Goal: Task Accomplishment & Management: Complete application form

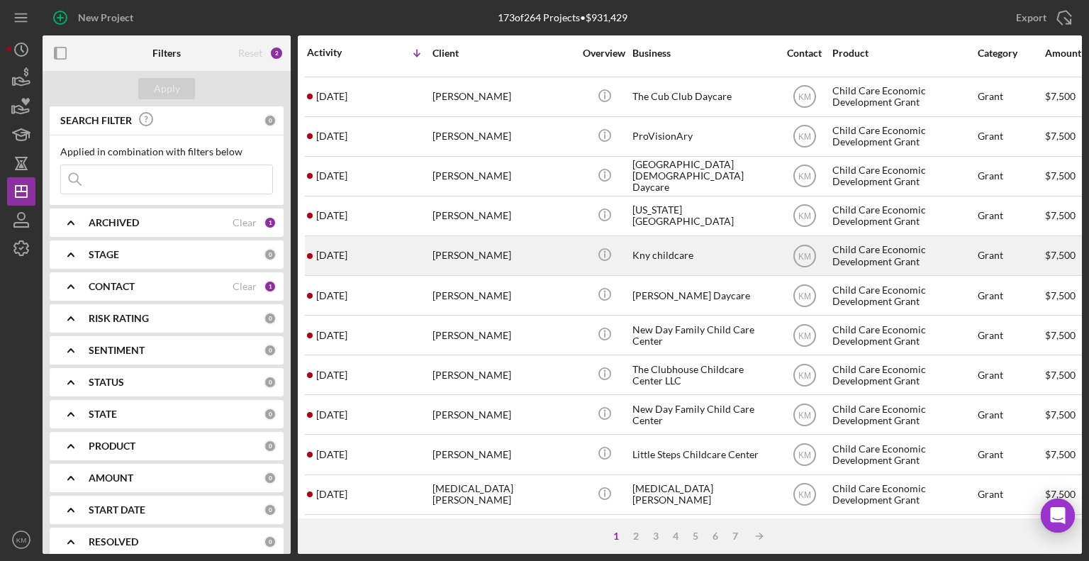
scroll to position [33, 0]
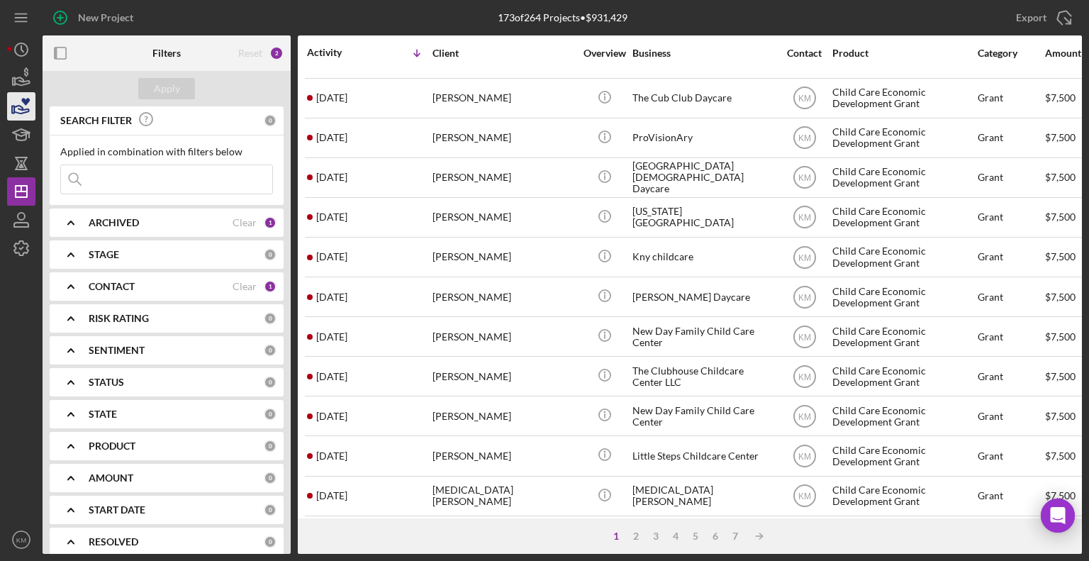
click at [24, 107] on icon "button" at bounding box center [21, 106] width 35 height 35
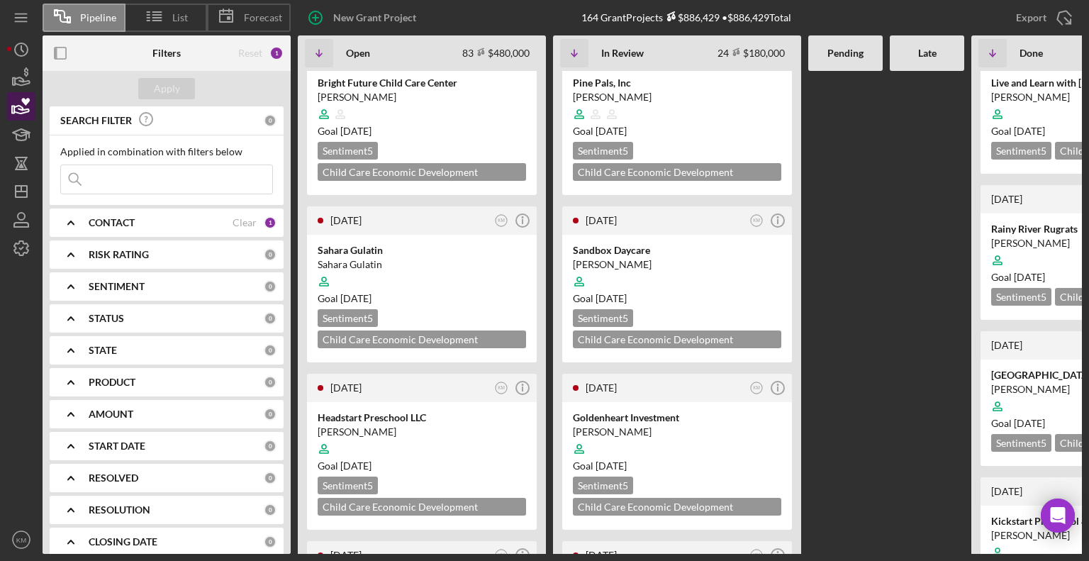
scroll to position [1103, 0]
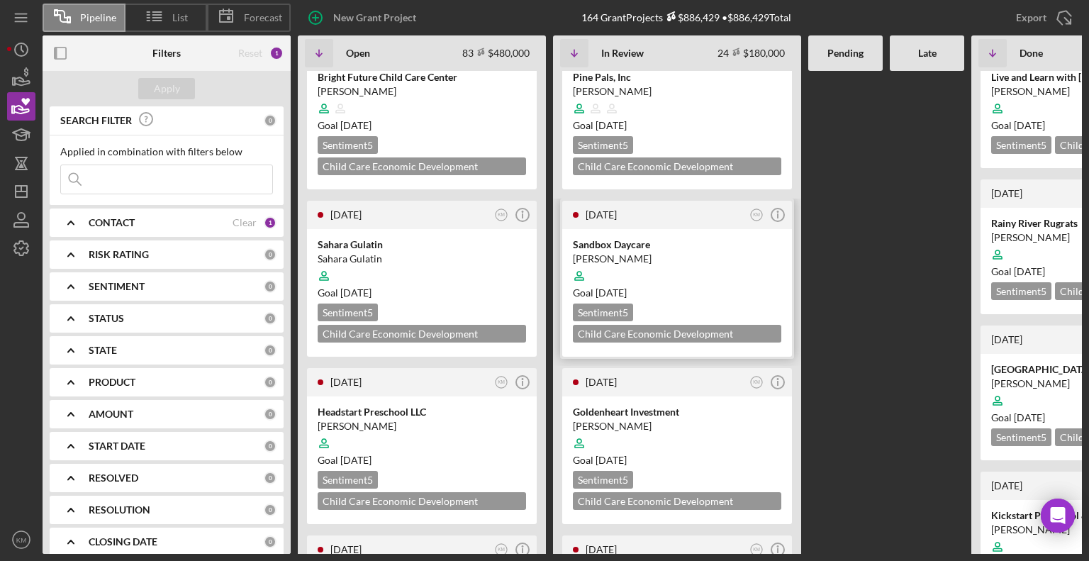
click at [731, 262] on div at bounding box center [677, 275] width 208 height 27
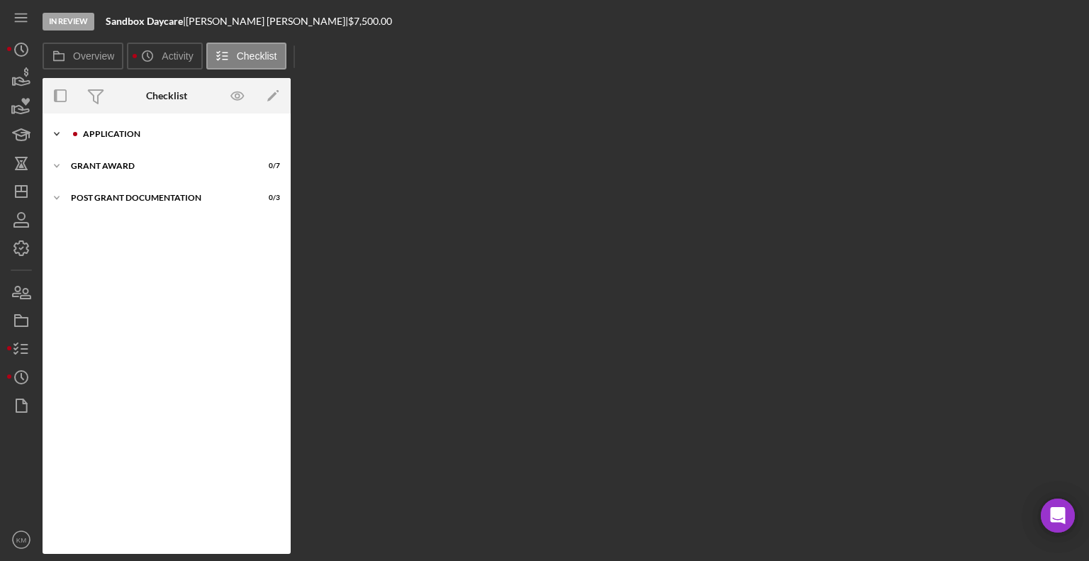
click at [54, 134] on icon "Icon/Expander" at bounding box center [57, 134] width 28 height 28
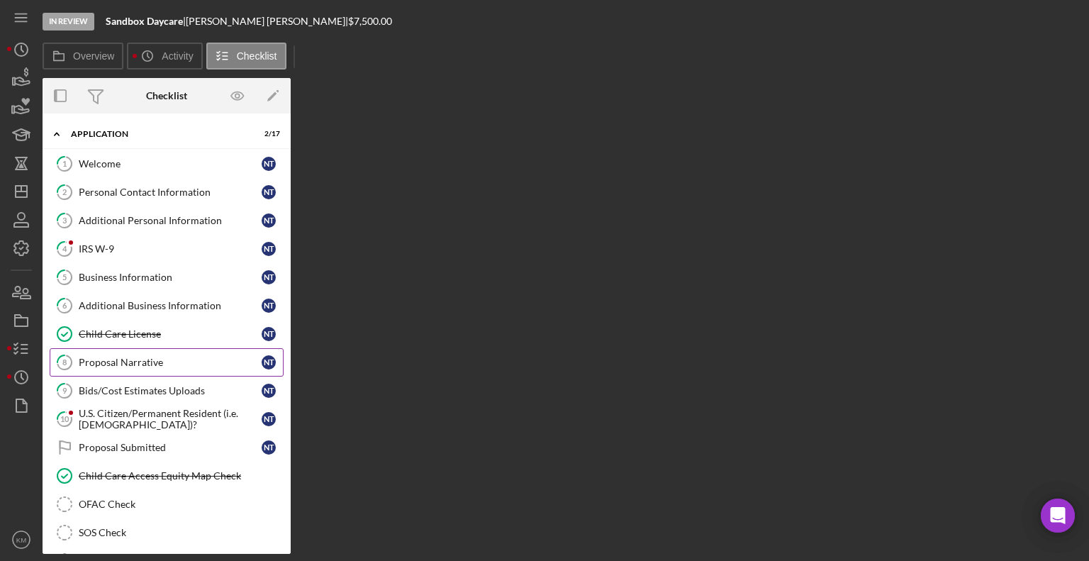
click at [135, 362] on div "Proposal Narrative" at bounding box center [170, 362] width 183 height 11
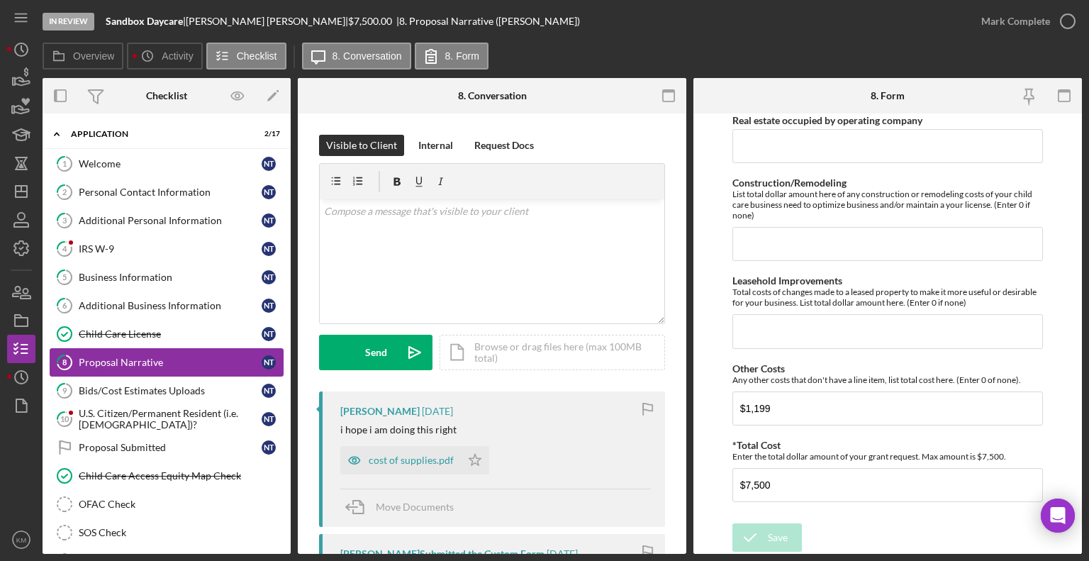
scroll to position [1066, 0]
click at [973, 449] on div "*Total Cost Enter the total dollar amount of your grant request. Max amount is …" at bounding box center [887, 450] width 310 height 22
click at [155, 391] on div "Bids/Cost Estimates Uploads" at bounding box center [170, 390] width 183 height 11
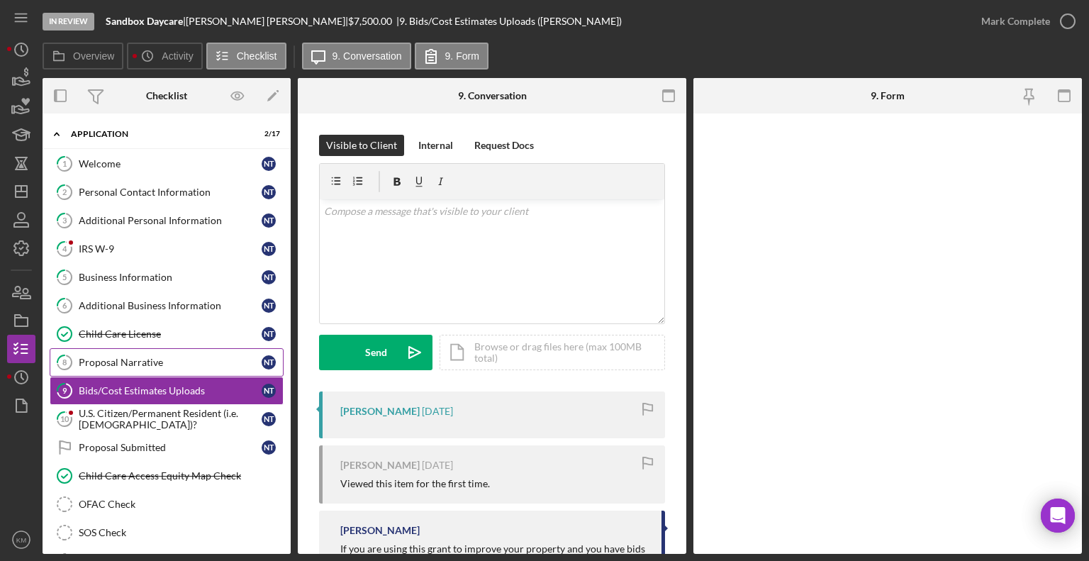
click at [159, 361] on div "Proposal Narrative" at bounding box center [170, 362] width 183 height 11
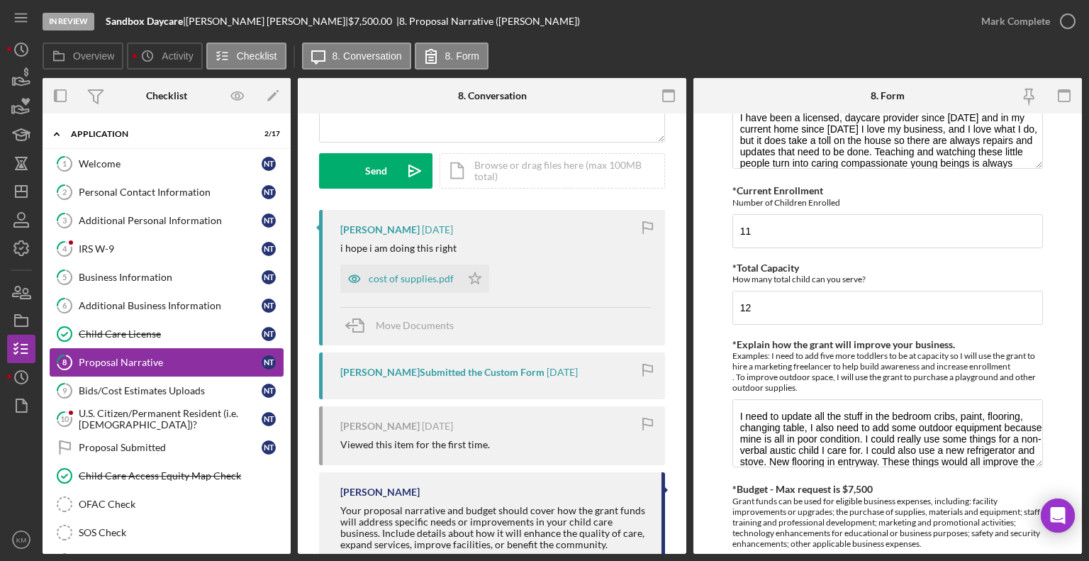
scroll to position [177, 0]
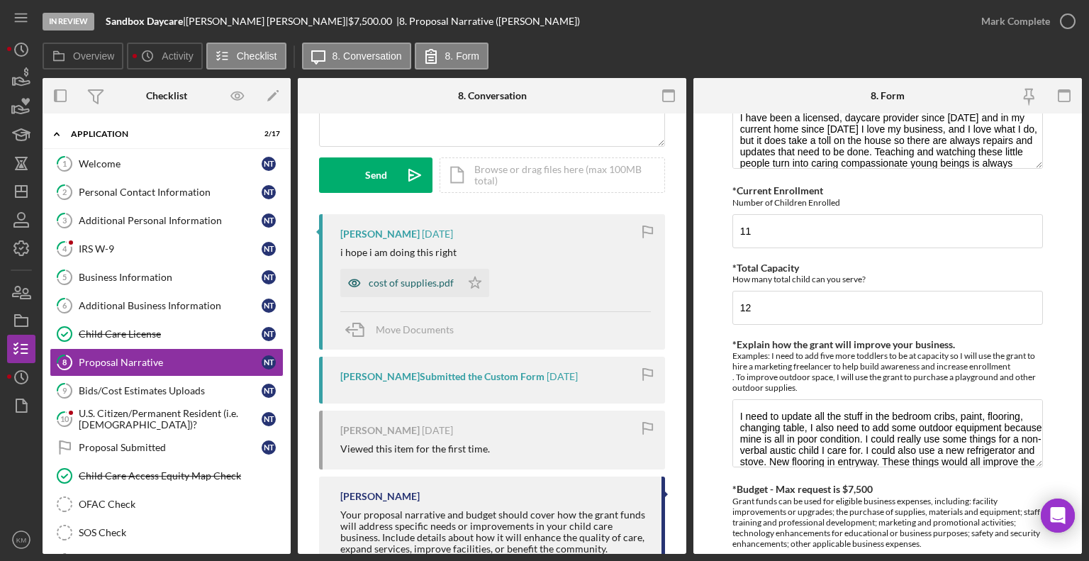
click at [445, 278] on div "cost of supplies.pdf" at bounding box center [411, 282] width 85 height 11
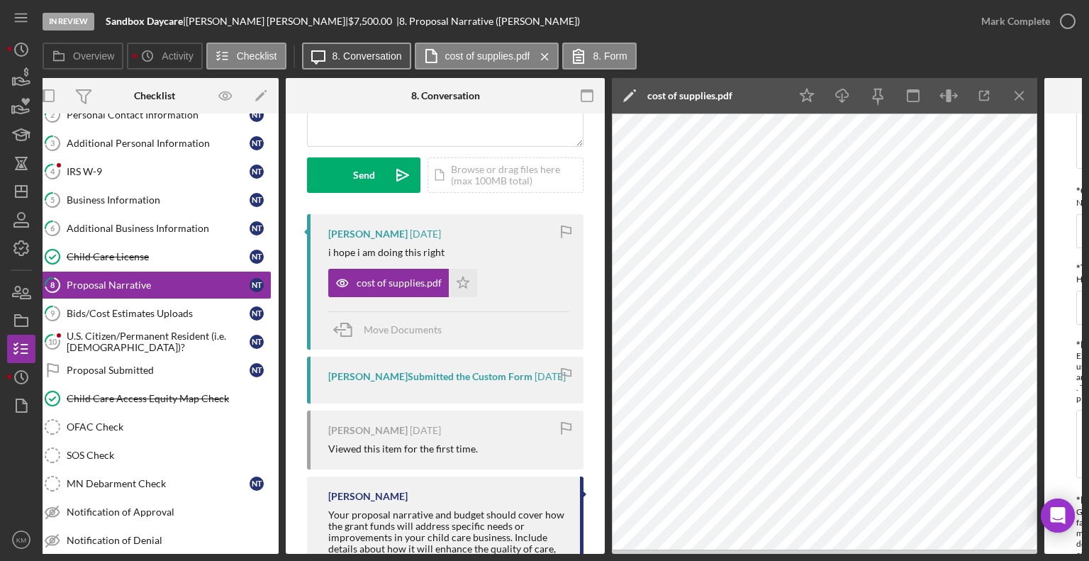
scroll to position [0, 0]
